Goal: Task Accomplishment & Management: Use online tool/utility

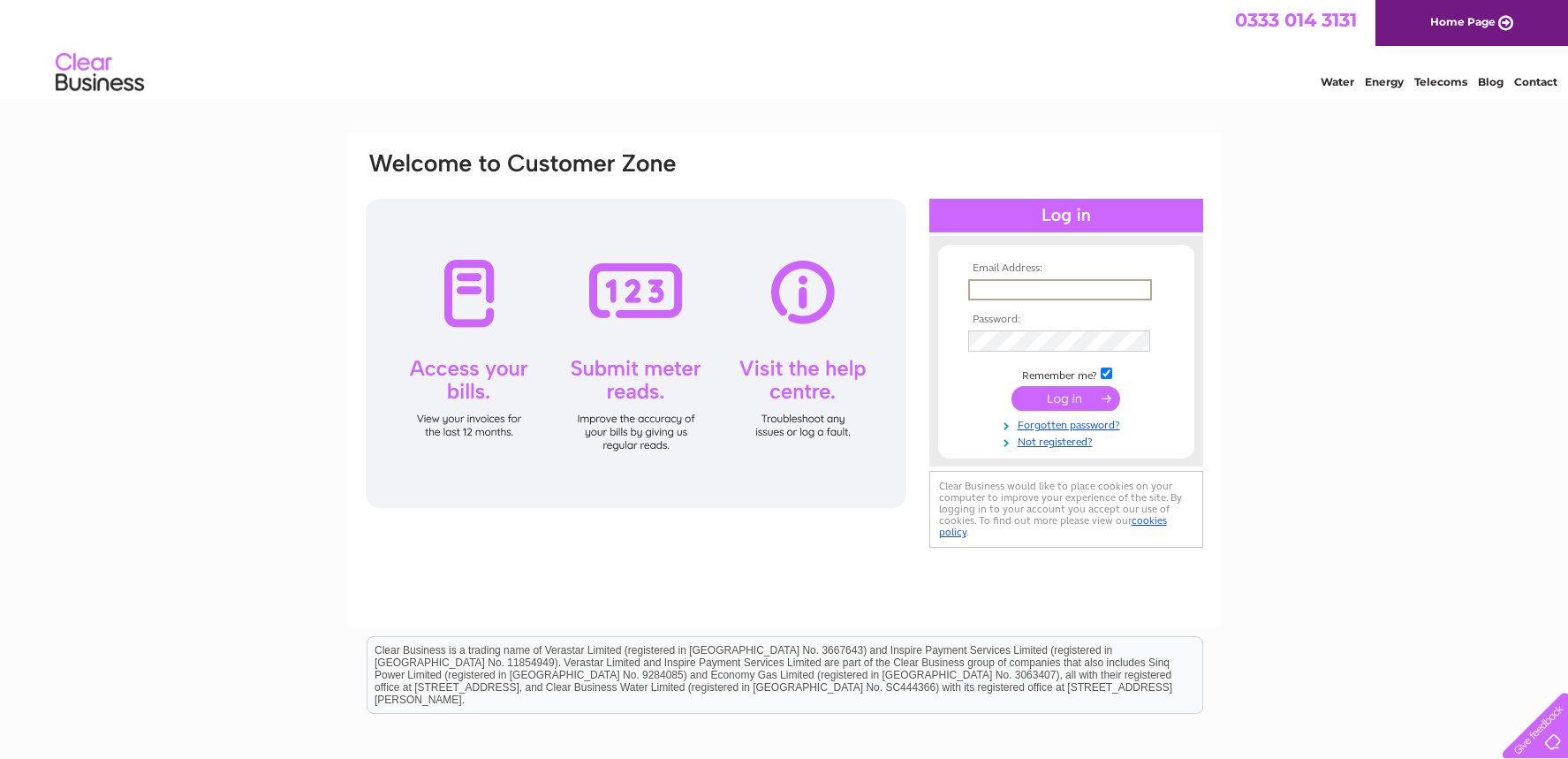
click at [1020, 291] on input "text" at bounding box center [1060, 290] width 184 height 21
type input "[EMAIL_ADDRESS][DOMAIN_NAME]"
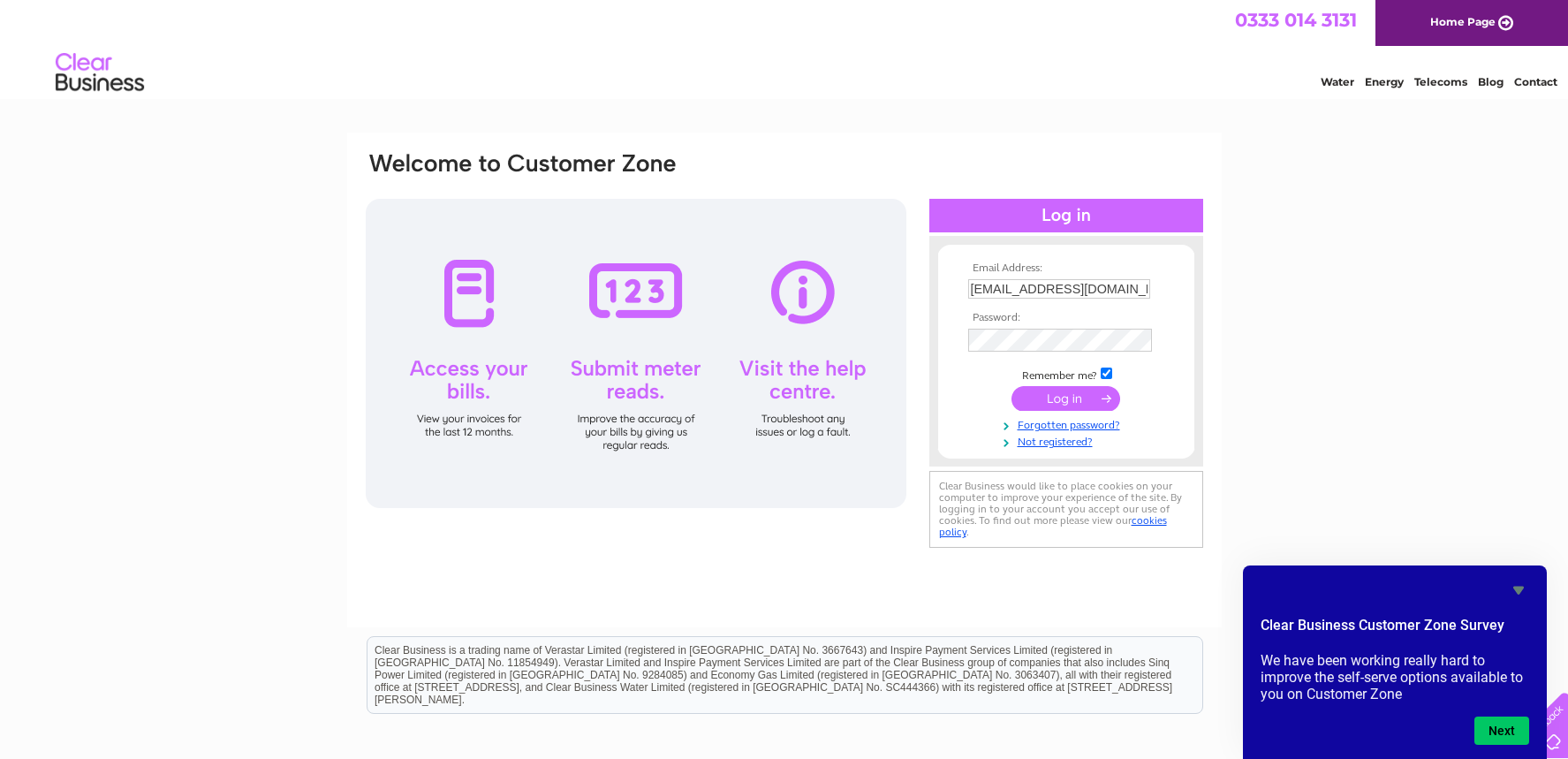
click at [1048, 405] on input "submit" at bounding box center [1066, 398] width 108 height 24
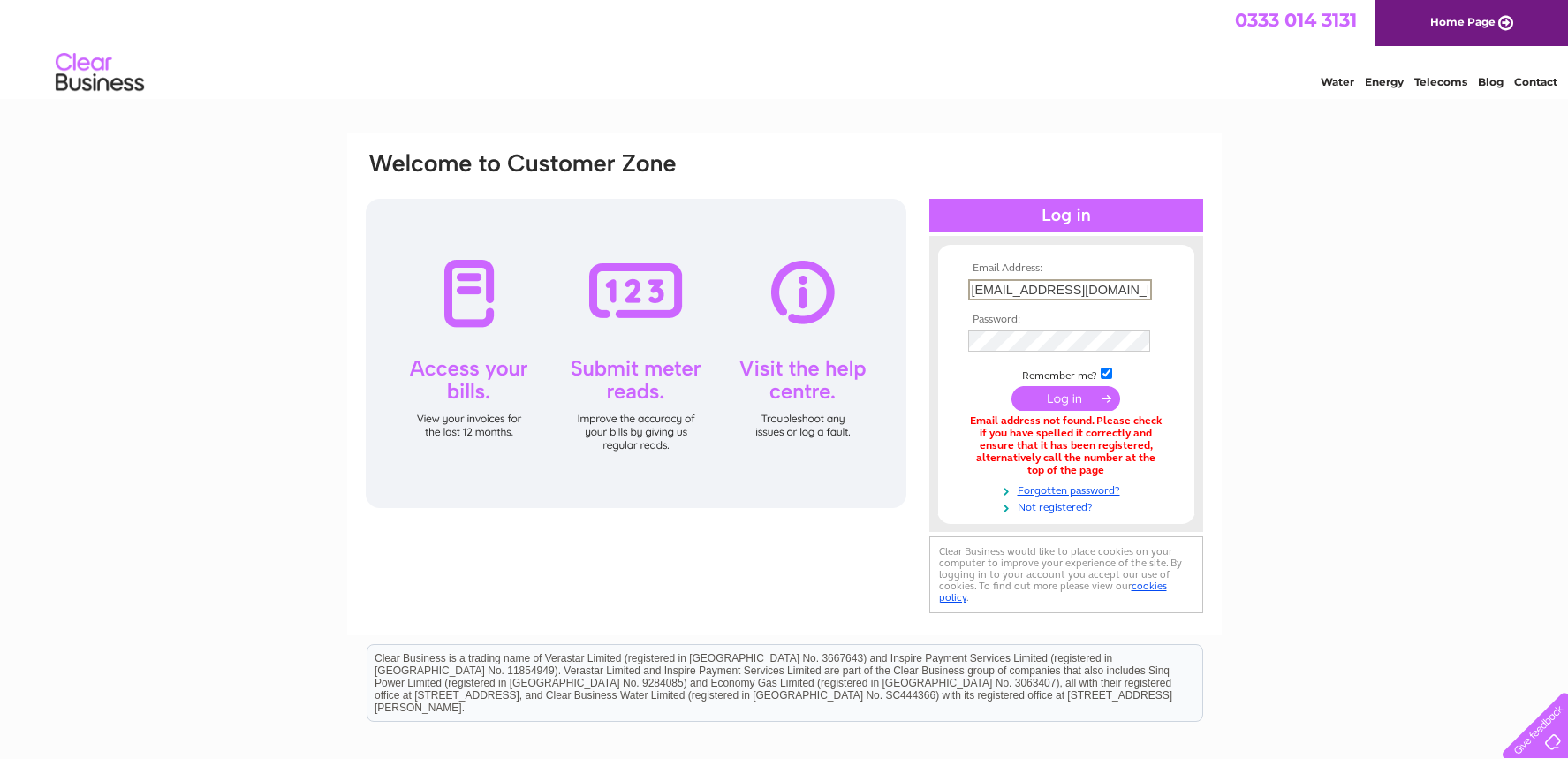
drag, startPoint x: 1005, startPoint y: 287, endPoint x: 957, endPoint y: 290, distance: 48.1
click at [968, 290] on input "[EMAIL_ADDRESS][DOMAIN_NAME]" at bounding box center [1060, 290] width 184 height 21
type input "pete@eclipsefootclinic.co.uk"
click at [1062, 398] on input "submit" at bounding box center [1066, 396] width 108 height 24
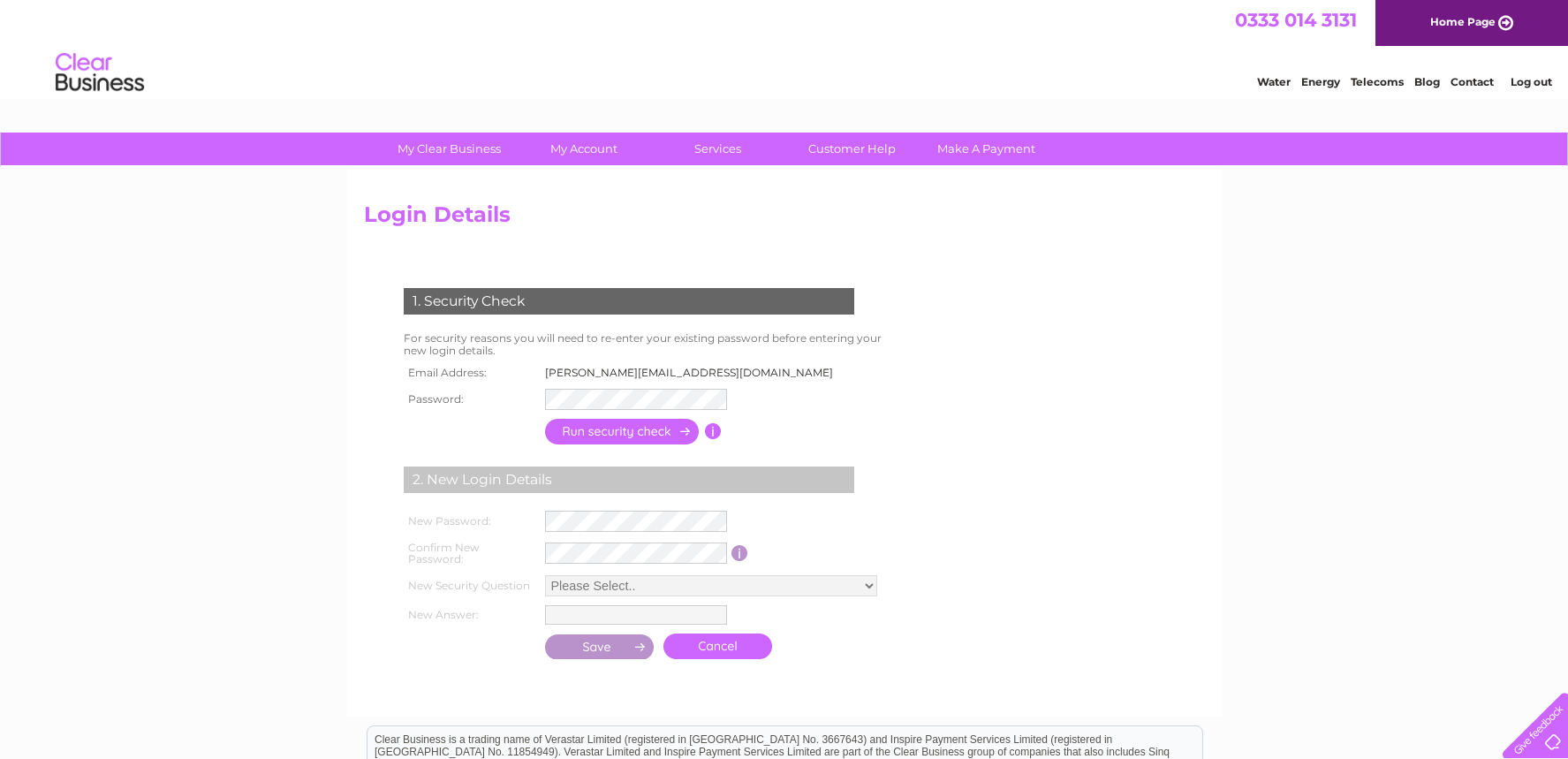
click at [722, 652] on link "Cancel" at bounding box center [718, 646] width 108 height 25
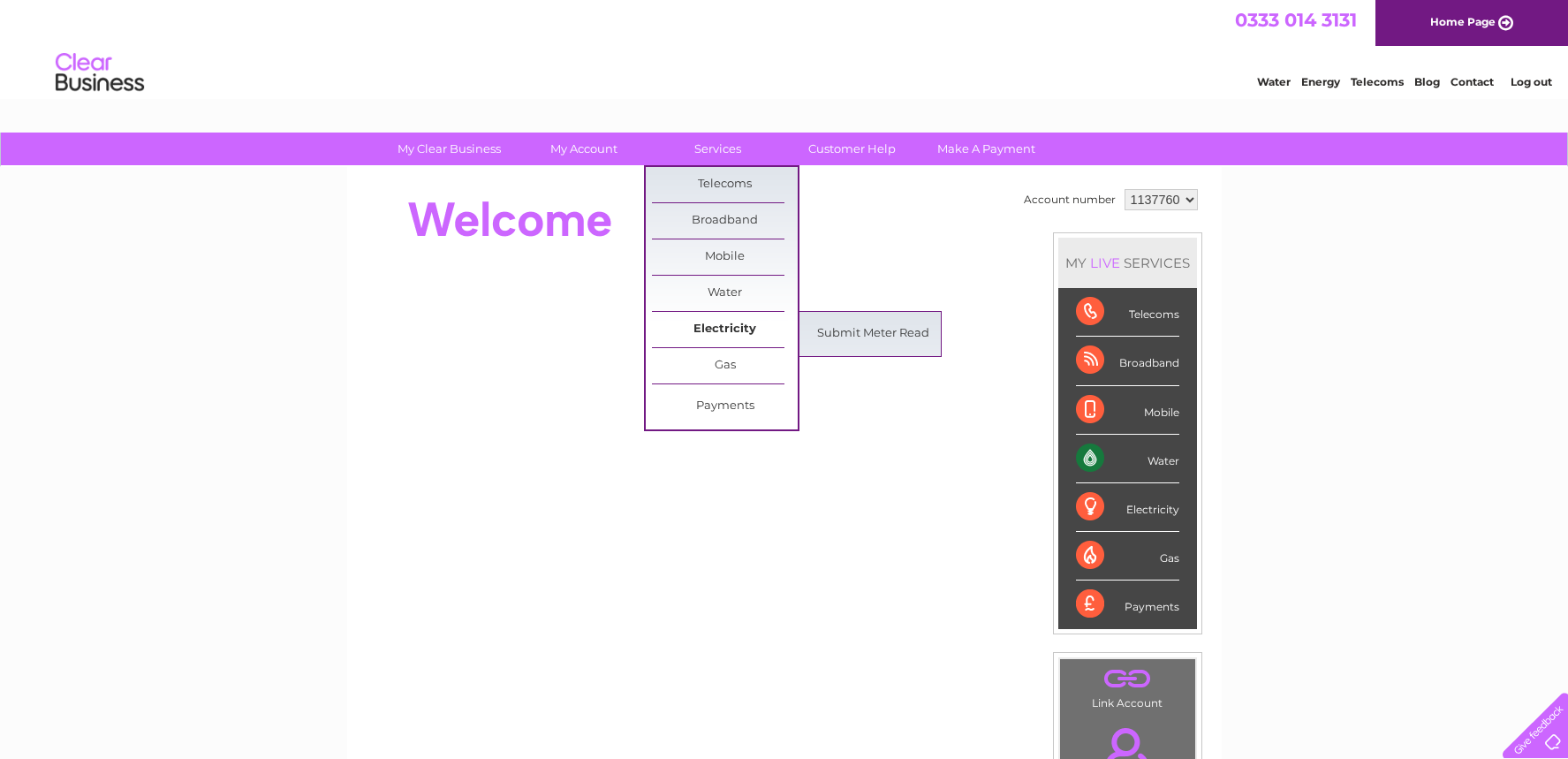
click at [711, 326] on link "Electricity" at bounding box center [725, 330] width 146 height 36
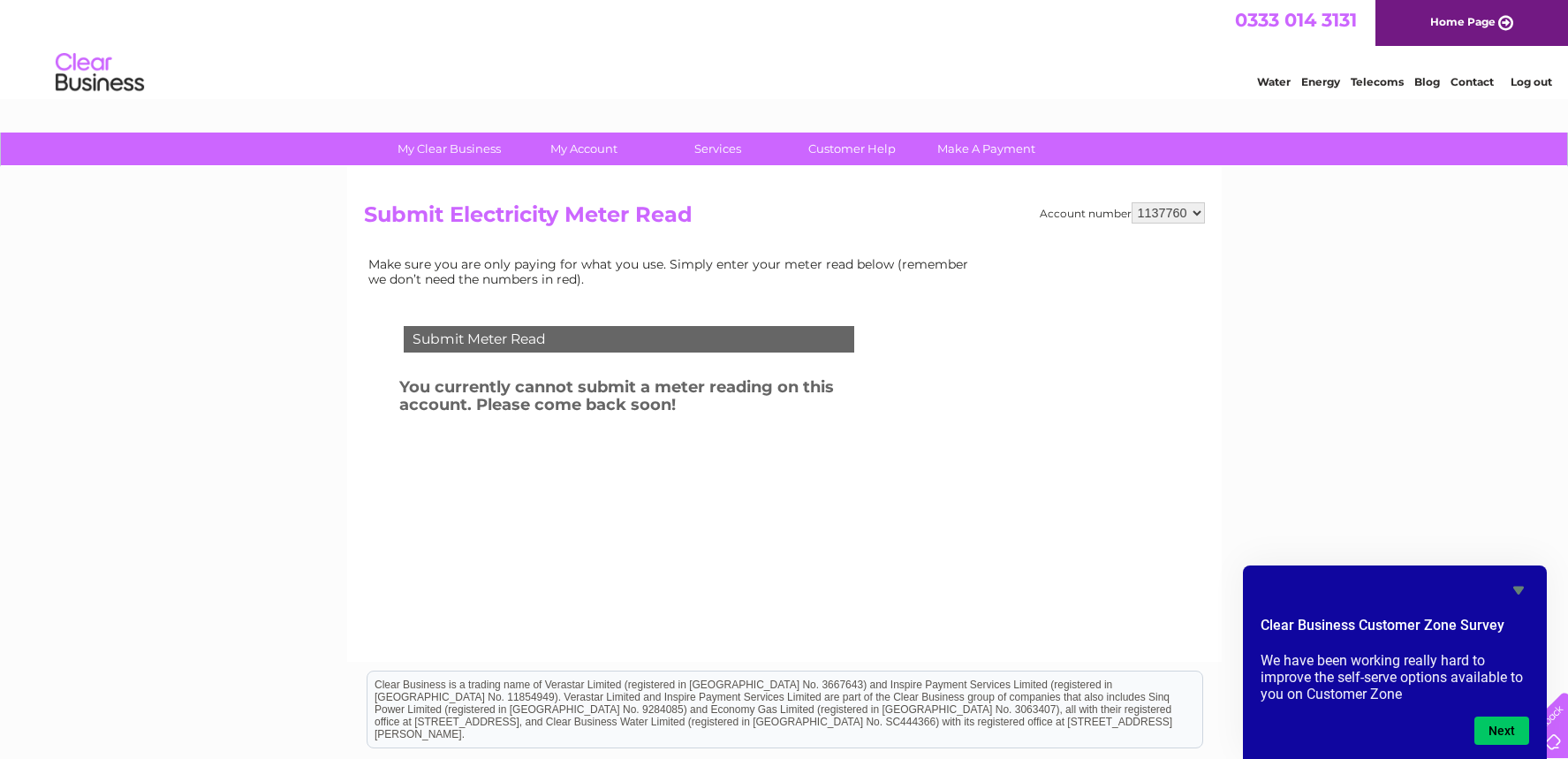
click at [653, 345] on div "Submit Meter Read" at bounding box center [629, 339] width 450 height 26
click at [485, 337] on div "Submit Meter Read" at bounding box center [629, 339] width 450 height 26
